Goal: Obtain resource: Obtain resource

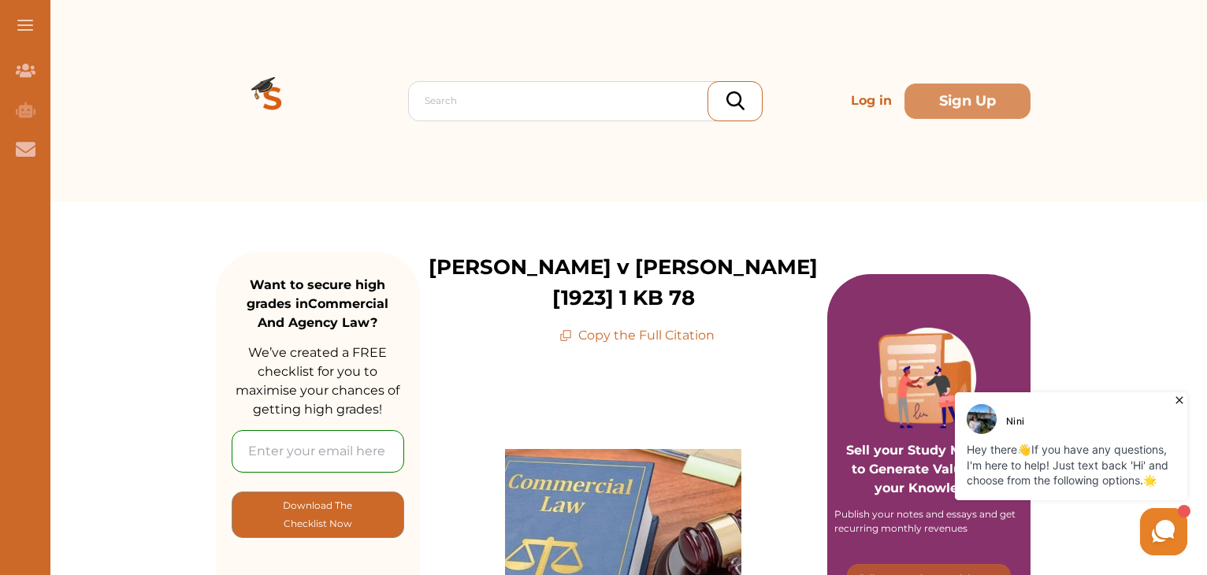
click at [630, 326] on p "Copy the Full Citation" at bounding box center [636, 335] width 155 height 19
click at [578, 326] on p "Copy the Full Citation" at bounding box center [636, 335] width 155 height 19
click at [630, 326] on p "Copy the Full Citation" at bounding box center [636, 335] width 155 height 19
click at [646, 326] on p "Copy the Full Citation" at bounding box center [636, 335] width 155 height 19
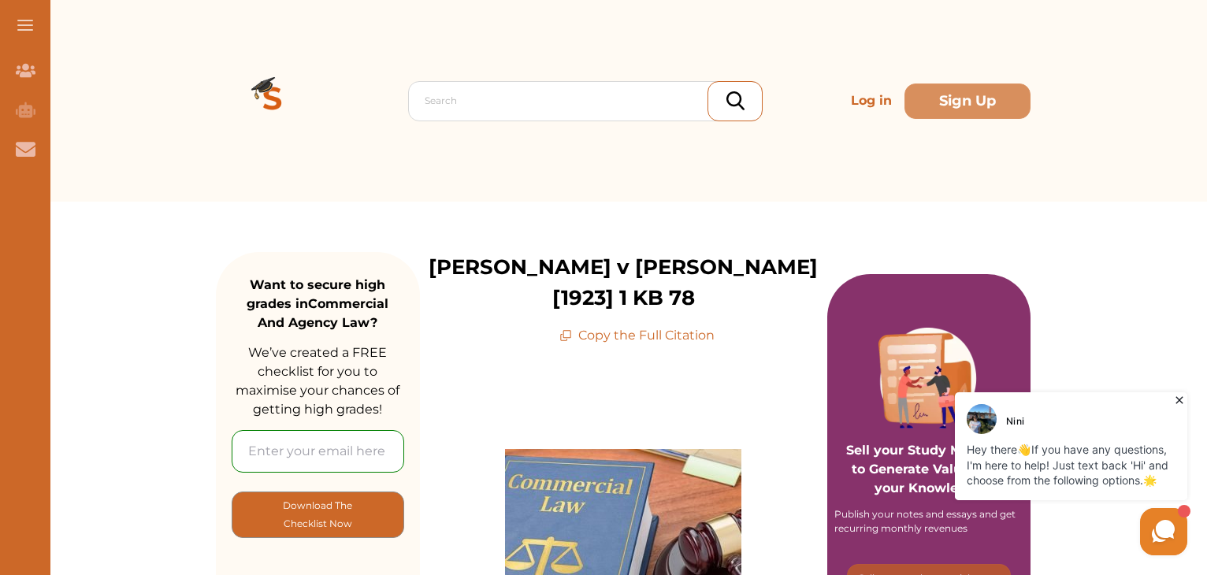
click at [560, 329] on icon at bounding box center [565, 335] width 13 height 13
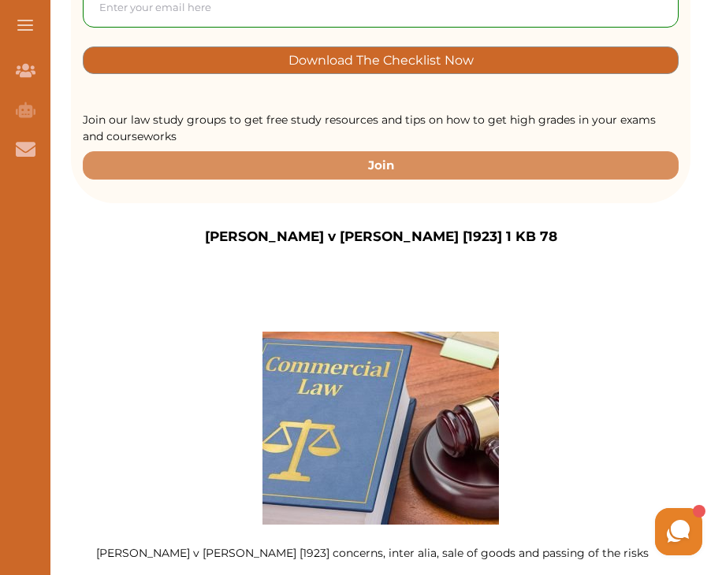
scroll to position [262, 0]
